Goal: Information Seeking & Learning: Learn about a topic

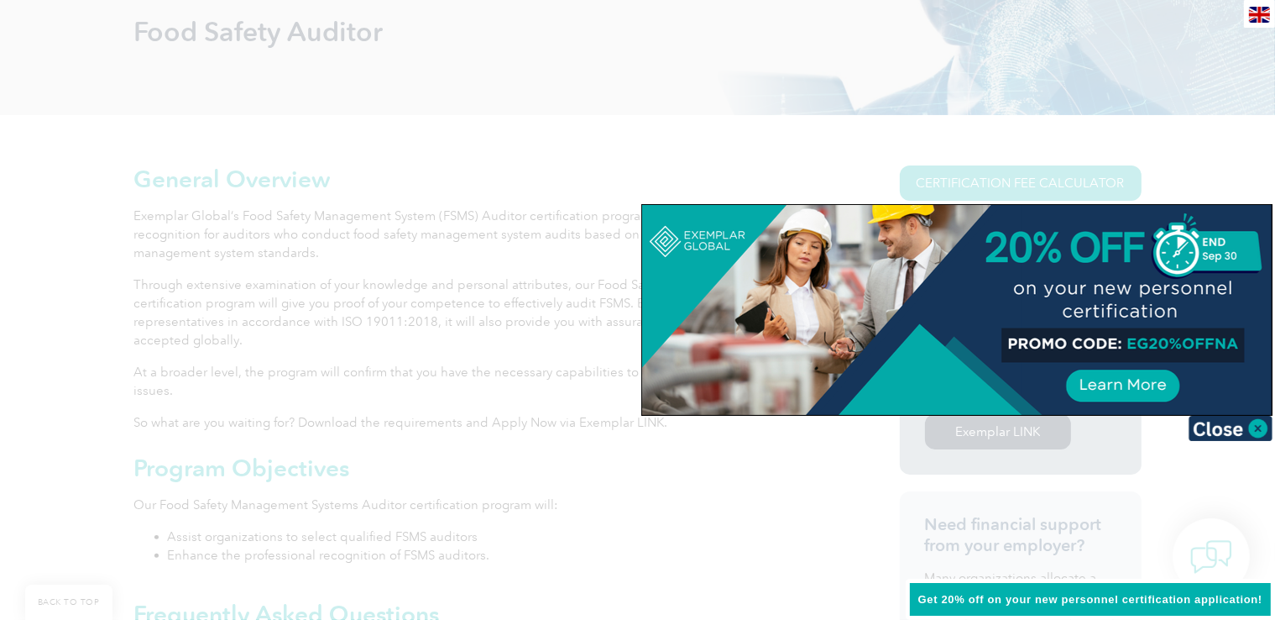
scroll to position [264, 0]
click at [1132, 340] on div at bounding box center [957, 310] width 630 height 210
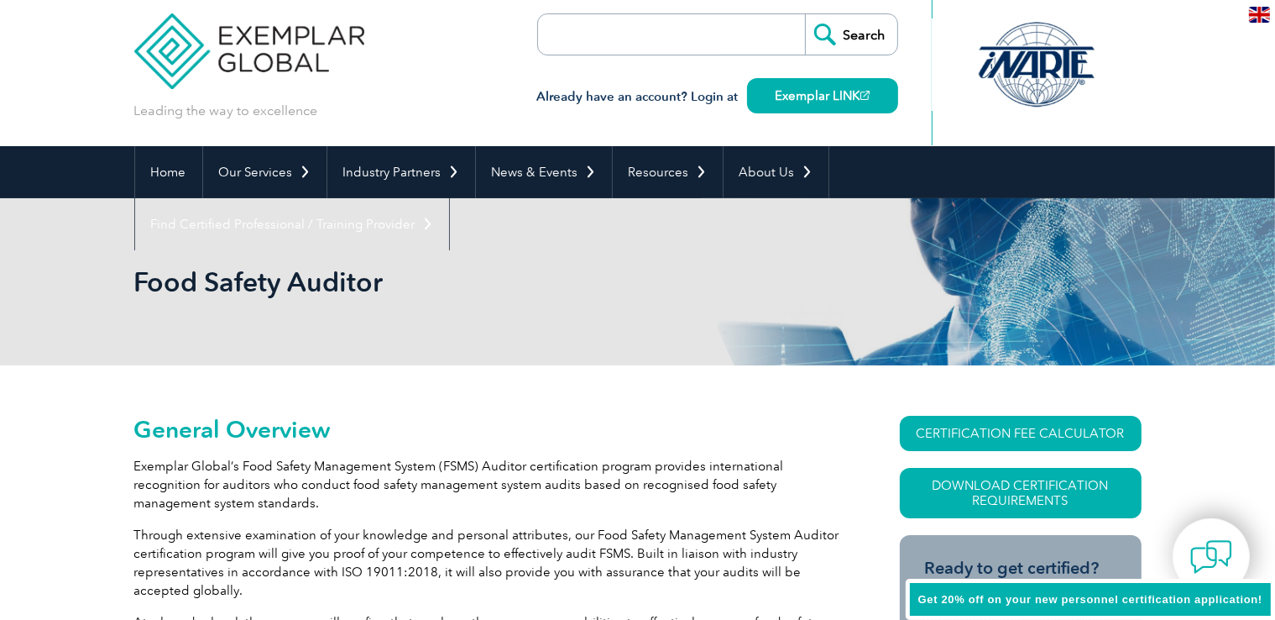
scroll to position [0, 0]
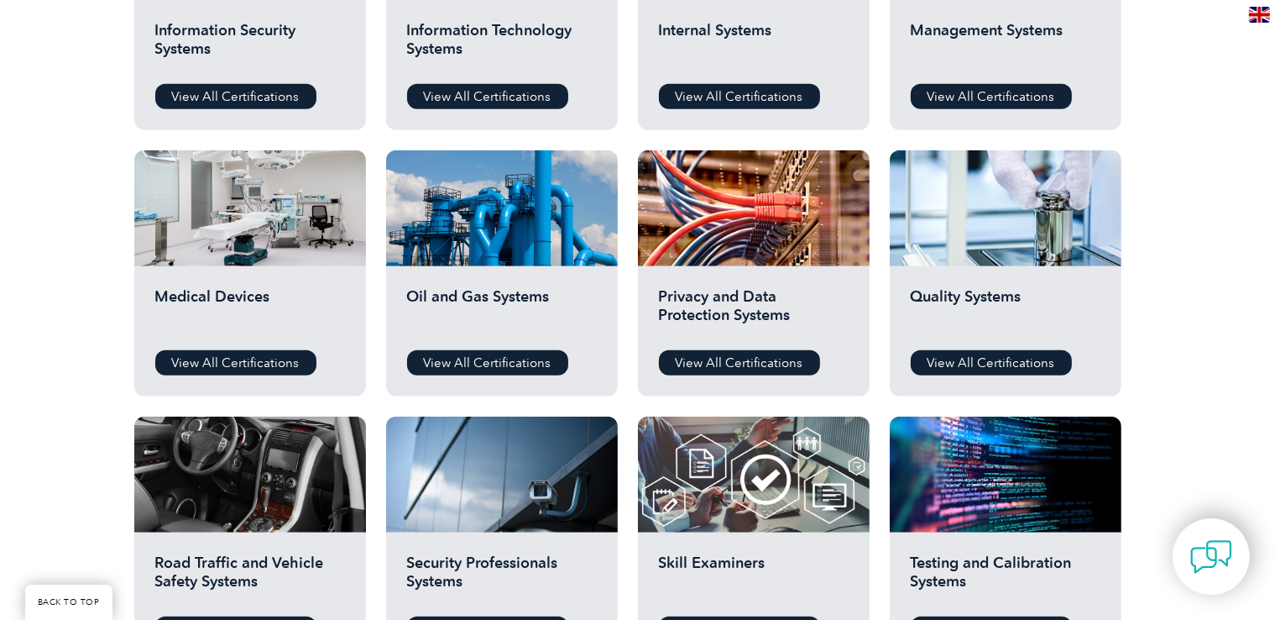
scroll to position [1048, 0]
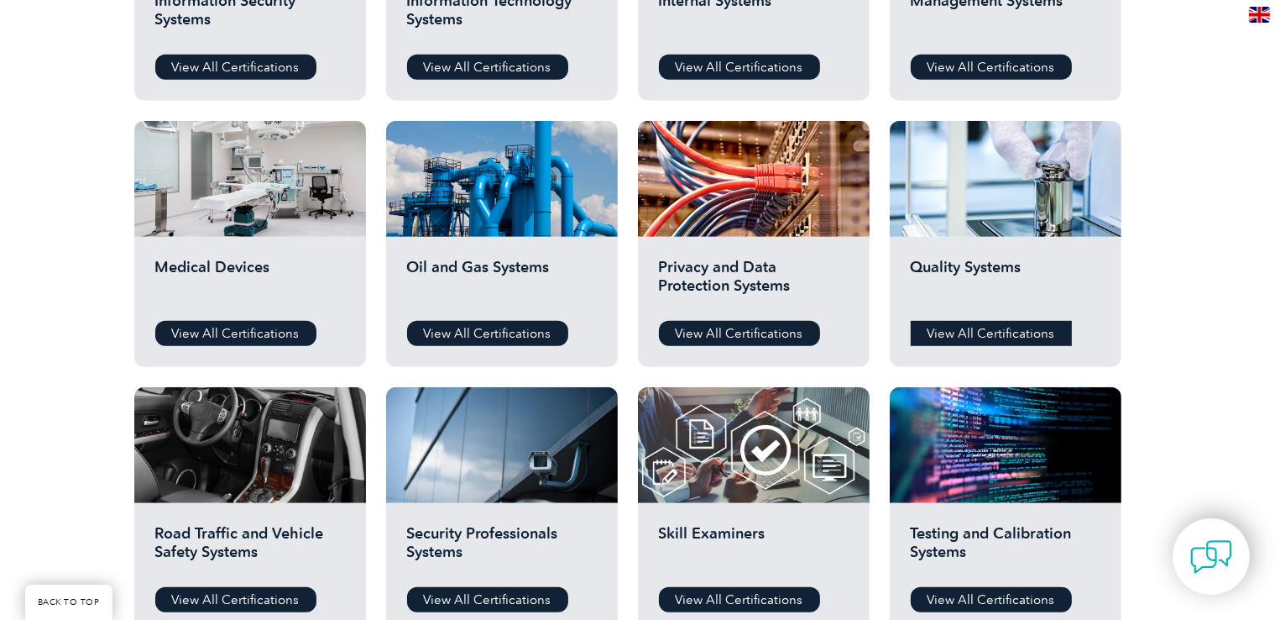
click at [997, 332] on link "View All Certifications" at bounding box center [991, 333] width 161 height 25
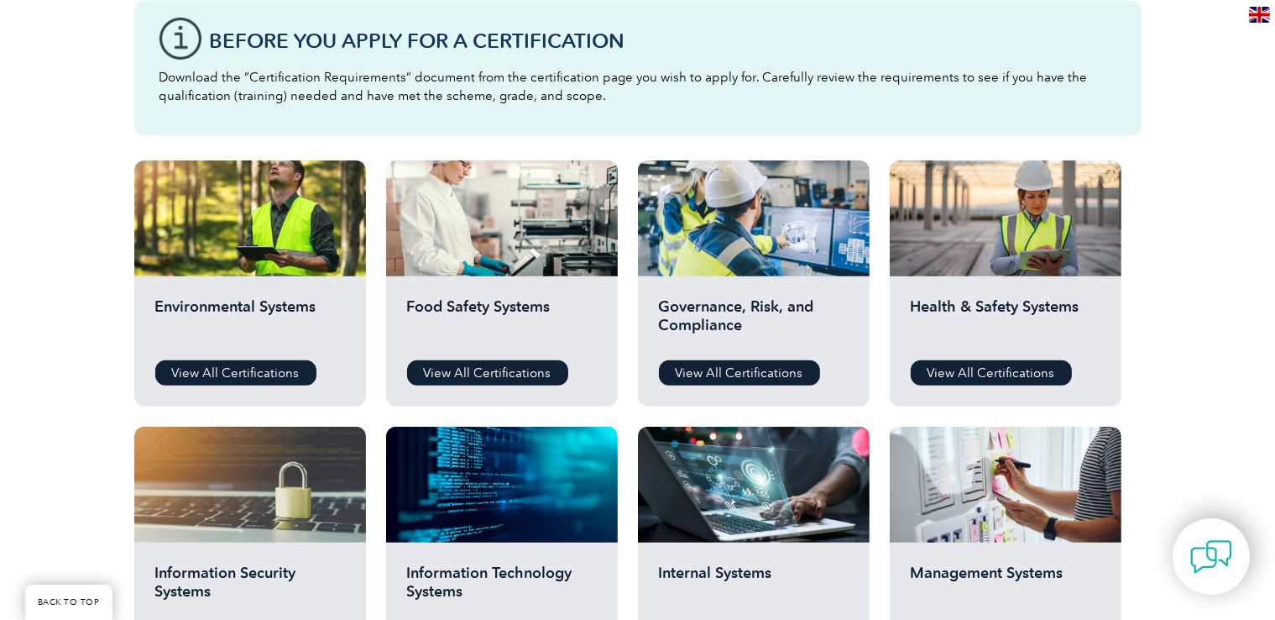
scroll to position [474, 0]
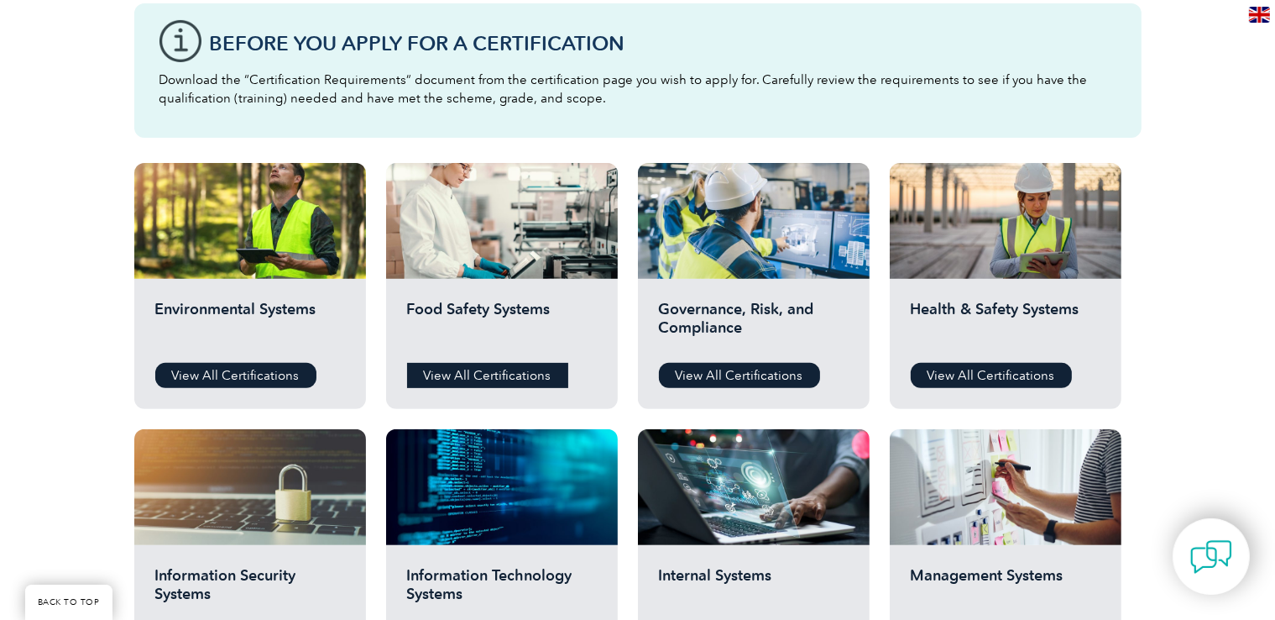
click at [489, 374] on link "View All Certifications" at bounding box center [487, 375] width 161 height 25
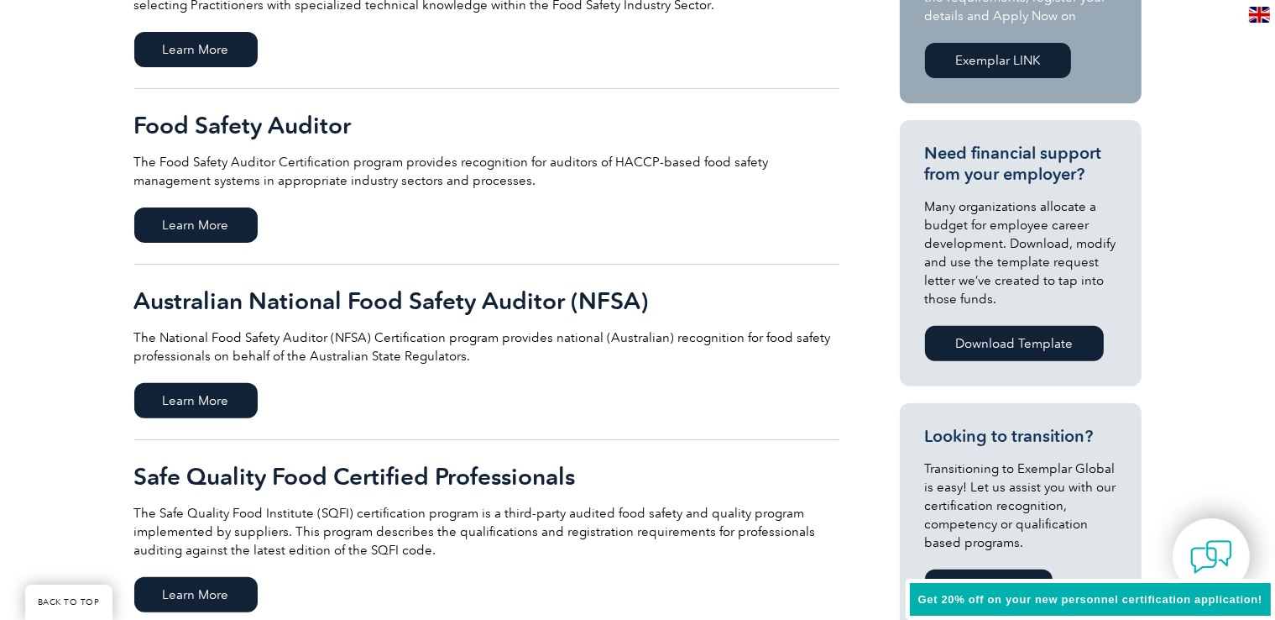
scroll to position [519, 0]
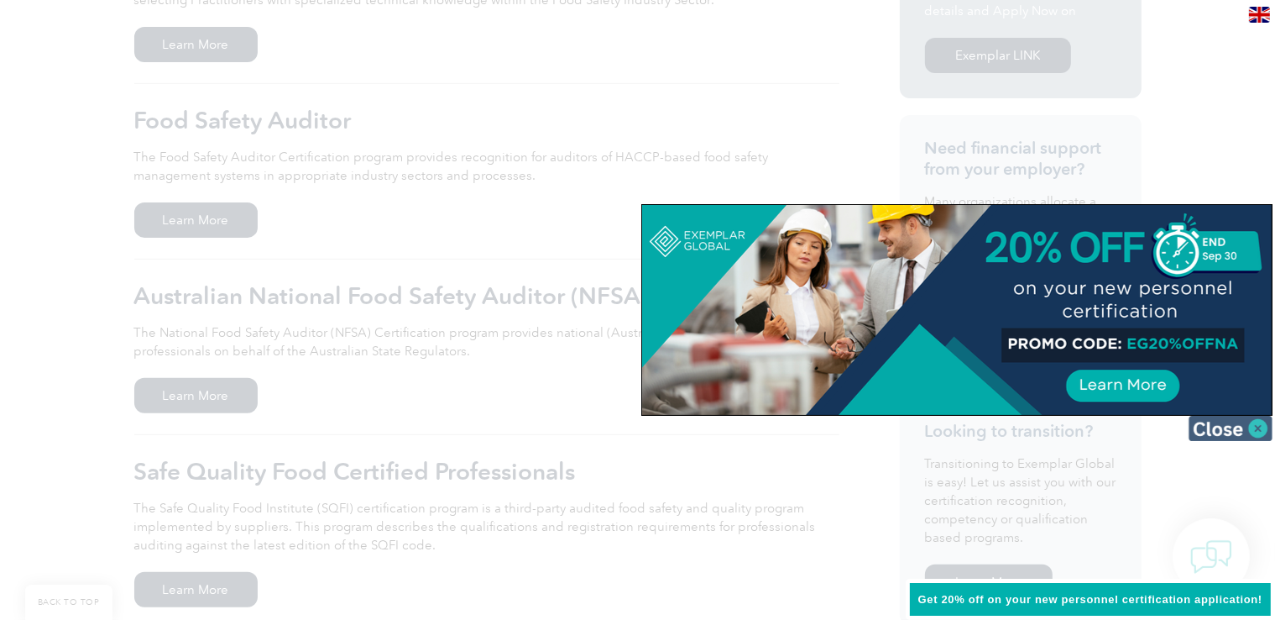
click at [1217, 426] on img at bounding box center [1231, 428] width 84 height 25
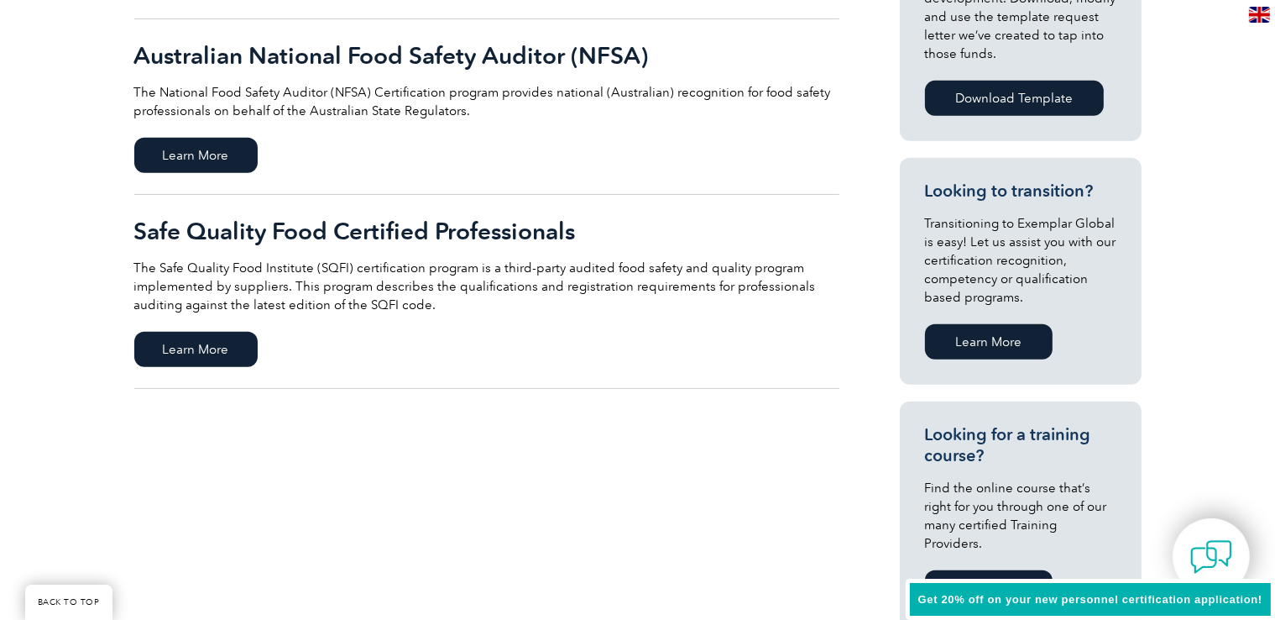
scroll to position [758, 0]
